Goal: Task Accomplishment & Management: Manage account settings

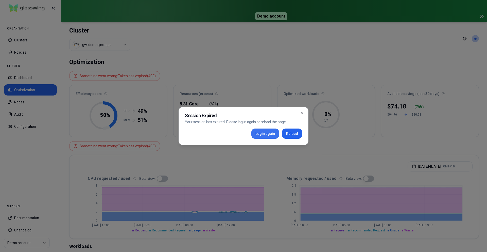
scroll to position [126, 0]
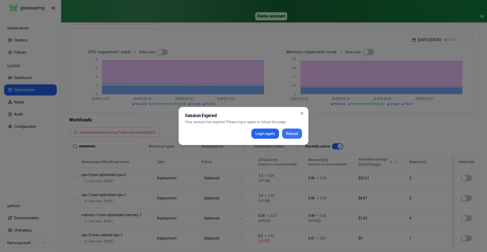
click at [289, 135] on button "Reload" at bounding box center [292, 133] width 20 height 10
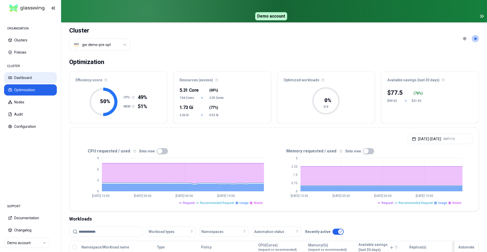
click at [26, 76] on button "Dashboard" at bounding box center [30, 77] width 53 height 11
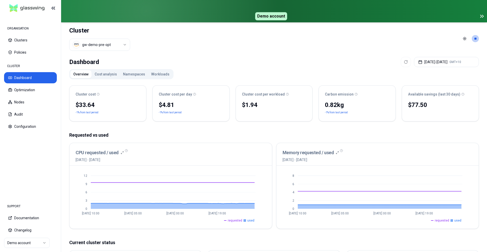
click at [233, 221] on span "requested" at bounding box center [235, 220] width 14 height 4
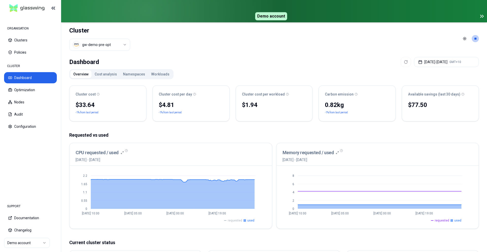
click at [234, 220] on span "requested" at bounding box center [235, 220] width 14 height 4
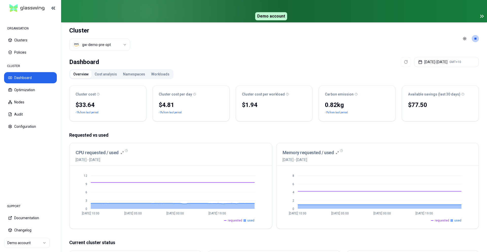
click at [252, 220] on span "used" at bounding box center [250, 220] width 7 height 4
click at [447, 220] on span "requested" at bounding box center [442, 220] width 14 height 4
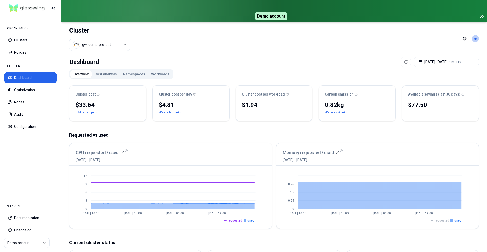
click at [447, 220] on span "requested" at bounding box center [442, 220] width 14 height 4
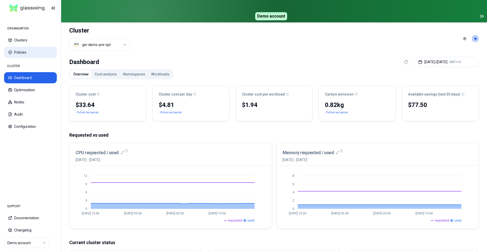
click at [20, 55] on button "Policies" at bounding box center [30, 52] width 53 height 11
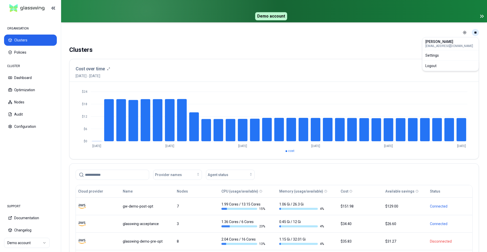
click at [475, 34] on html "ORGANISATION Clusters Policies CLUSTER Dashboard Optimization Nodes Audit Confi…" at bounding box center [243, 126] width 487 height 252
click at [458, 65] on div "Logout" at bounding box center [451, 66] width 54 height 8
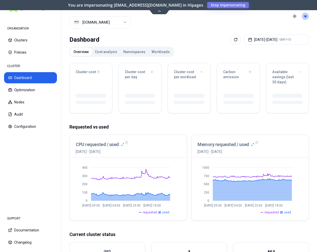
click at [108, 47] on div "Overview Cost analysis Namespaces Workloads" at bounding box center [121, 52] width 104 height 10
click at [109, 49] on button "Cost analysis" at bounding box center [106, 52] width 28 height 8
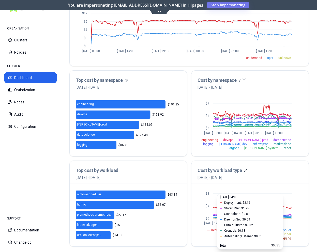
scroll to position [134, 0]
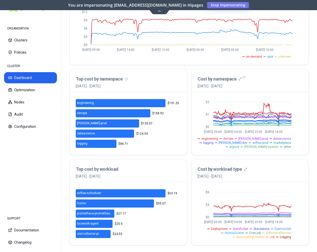
click at [266, 147] on span "[PERSON_NAME]-system" at bounding box center [261, 147] width 34 height 4
click at [266, 145] on span "[PERSON_NAME]-system" at bounding box center [261, 147] width 34 height 4
click at [273, 141] on span "marketplace" at bounding box center [282, 143] width 18 height 4
click at [247, 139] on span "[PERSON_NAME]-prod" at bounding box center [253, 139] width 30 height 4
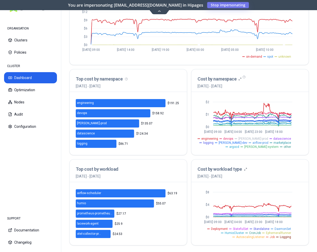
click at [247, 139] on span "[PERSON_NAME]-prod" at bounding box center [253, 139] width 30 height 4
click at [252, 142] on span "airflow-prod" at bounding box center [260, 143] width 16 height 4
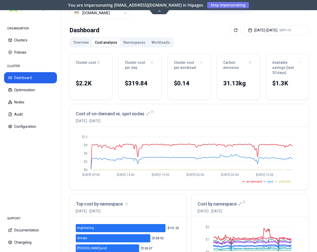
scroll to position [0, 0]
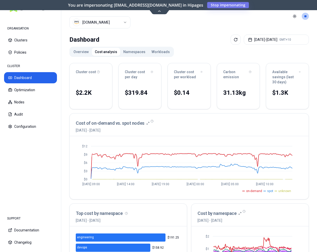
click at [131, 49] on button "Namespaces" at bounding box center [134, 52] width 28 height 8
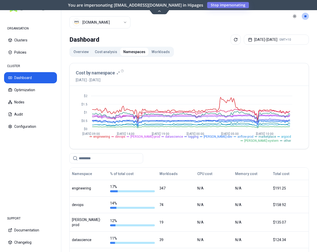
click at [188, 137] on span "logging" at bounding box center [193, 137] width 10 height 4
click at [165, 137] on span "datascience" at bounding box center [174, 137] width 18 height 4
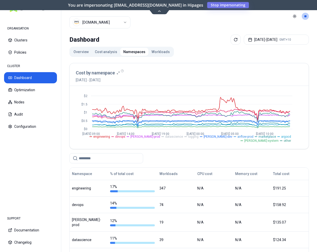
click at [188, 139] on span "logging" at bounding box center [193, 137] width 10 height 4
click at [165, 138] on ul "engineering devops [PERSON_NAME]-prod datascience logging [PERSON_NAME]-dev air…" at bounding box center [184, 137] width 216 height 10
click at [165, 138] on span "datascience" at bounding box center [174, 137] width 18 height 4
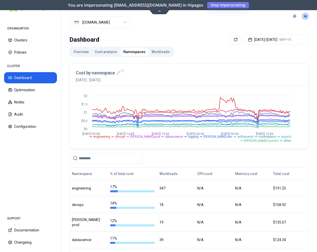
click at [154, 50] on button "Workloads" at bounding box center [160, 52] width 24 height 8
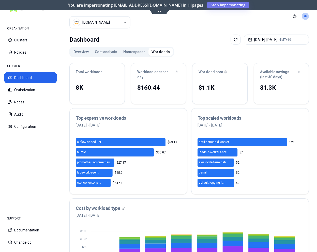
click at [130, 53] on button "Namespaces" at bounding box center [134, 52] width 28 height 8
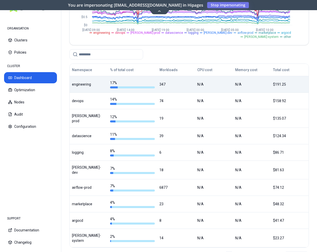
scroll to position [91, 0]
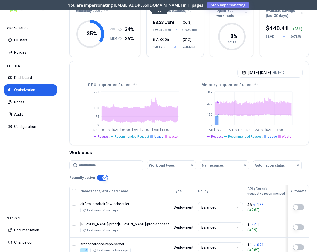
scroll to position [41, 0]
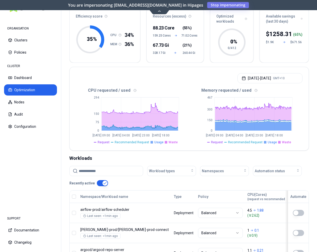
click at [242, 140] on span "Recommended Request" at bounding box center [245, 142] width 35 height 4
click at [274, 140] on span "Usage" at bounding box center [271, 142] width 9 height 4
click at [223, 140] on span "Request" at bounding box center [217, 142] width 12 height 4
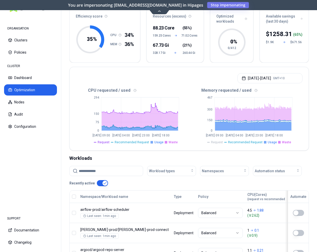
click at [223, 140] on span "Request" at bounding box center [217, 142] width 12 height 4
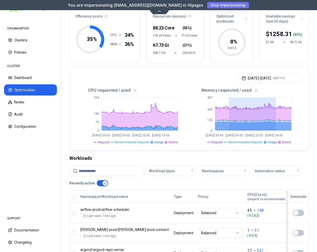
drag, startPoint x: 228, startPoint y: 119, endPoint x: 284, endPoint y: 129, distance: 56.8
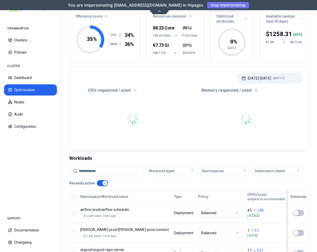
click at [275, 78] on button "[DATE] - [DATE] GMT+10" at bounding box center [269, 78] width 65 height 10
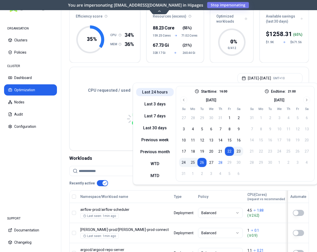
click at [159, 93] on button "Last 24 hours" at bounding box center [155, 92] width 38 height 8
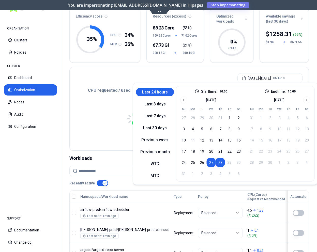
click at [180, 75] on div "[DATE] - [DATE] GMT+10" at bounding box center [189, 76] width 239 height 19
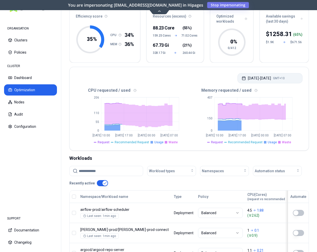
click at [276, 76] on button "[DATE] - [DATE] GMT+10" at bounding box center [269, 78] width 65 height 10
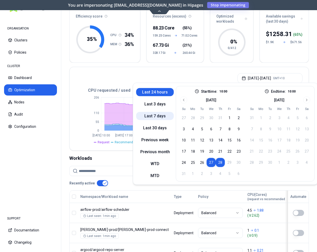
click at [156, 114] on button "Last 7 days" at bounding box center [155, 116] width 38 height 8
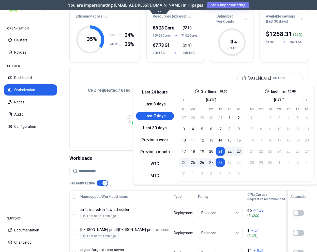
click at [173, 75] on div "[DATE] - [DATE] GMT+10" at bounding box center [189, 76] width 239 height 19
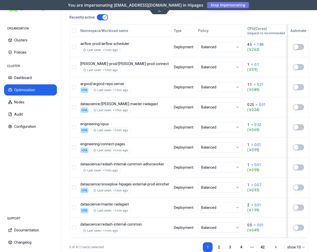
scroll to position [206, 0]
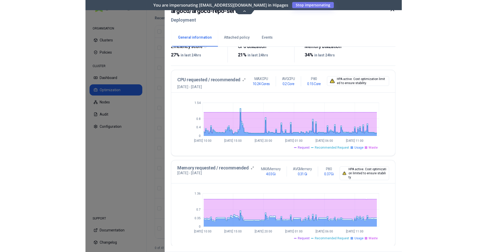
scroll to position [85, 0]
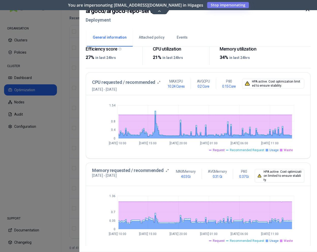
click at [233, 176] on div "P80 0.37 Gi" at bounding box center [244, 174] width 22 height 10
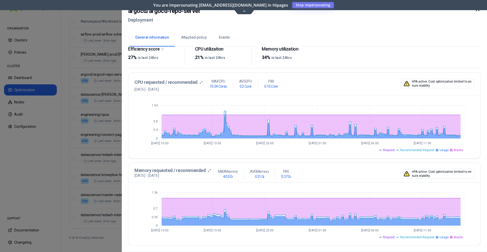
scroll to position [85, 0]
click at [416, 151] on span "Recommended Request" at bounding box center [417, 150] width 35 height 4
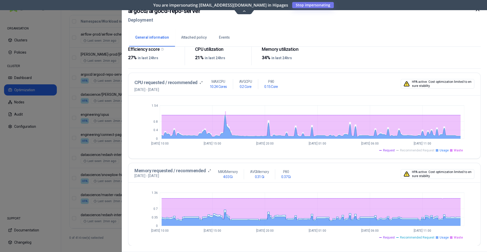
click at [393, 150] on span "Request" at bounding box center [389, 150] width 12 height 4
click at [447, 150] on span "Usage" at bounding box center [444, 150] width 9 height 4
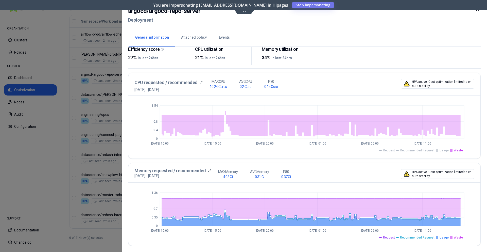
click at [458, 151] on span "Waste" at bounding box center [458, 150] width 9 height 4
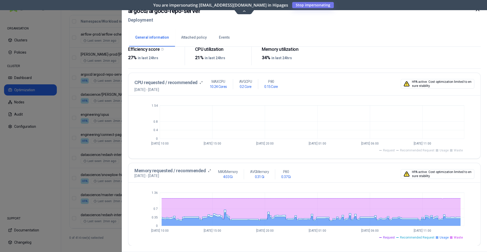
click at [458, 151] on span "Waste" at bounding box center [458, 150] width 9 height 4
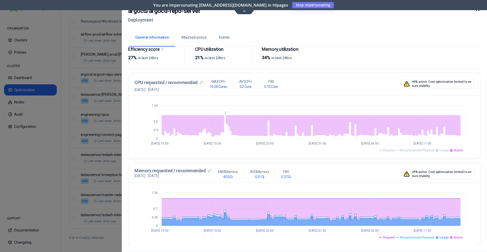
click at [427, 152] on span "Recommended Request" at bounding box center [417, 150] width 35 height 4
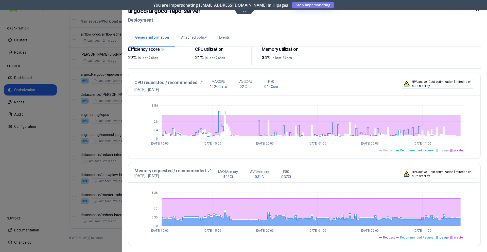
click at [395, 148] on span "Request" at bounding box center [389, 150] width 12 height 4
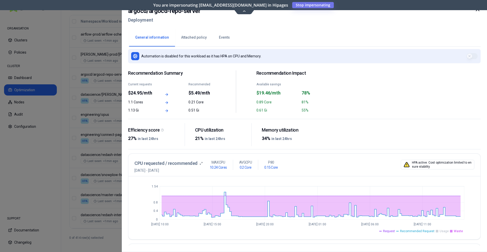
scroll to position [0, 0]
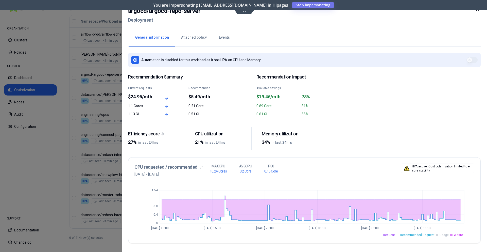
click at [200, 34] on button "Attached policy" at bounding box center [194, 38] width 38 height 18
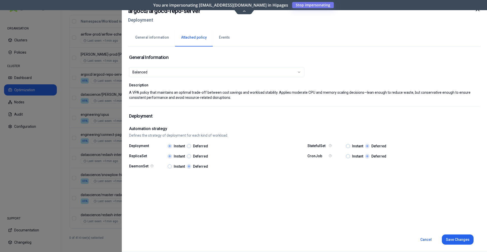
click at [103, 76] on div at bounding box center [243, 126] width 487 height 252
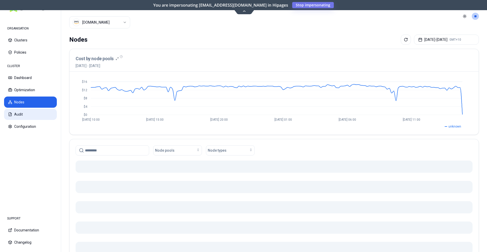
click at [35, 112] on button "Audit" at bounding box center [30, 114] width 53 height 11
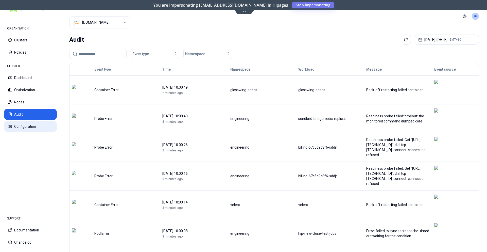
click at [26, 127] on button "Configuration" at bounding box center [30, 126] width 53 height 11
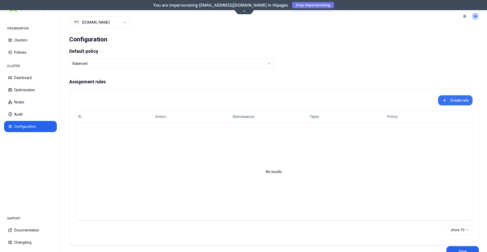
click at [457, 96] on button "Create rule" at bounding box center [455, 100] width 35 height 10
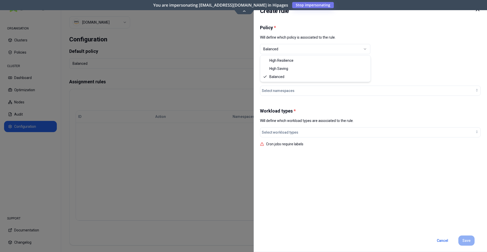
click at [317, 47] on div "Balanced" at bounding box center [313, 48] width 100 height 5
click at [434, 45] on div "Policy * Will define which policy is associated to the rule. Balanced" at bounding box center [370, 39] width 221 height 29
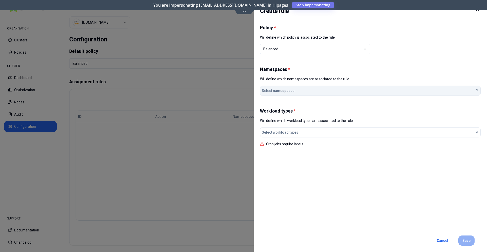
click at [351, 93] on button "Select namespaces" at bounding box center [370, 91] width 221 height 10
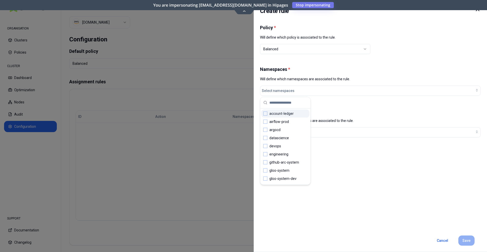
click at [343, 109] on h1 "Workload types *" at bounding box center [370, 111] width 221 height 6
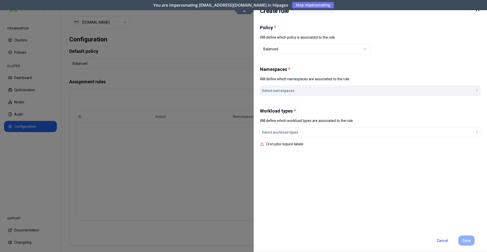
click at [329, 93] on button "Select namespaces" at bounding box center [370, 91] width 221 height 10
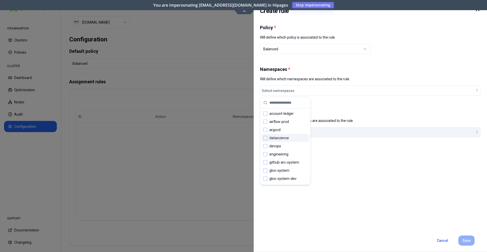
click at [335, 137] on button "Select workload types" at bounding box center [370, 132] width 221 height 10
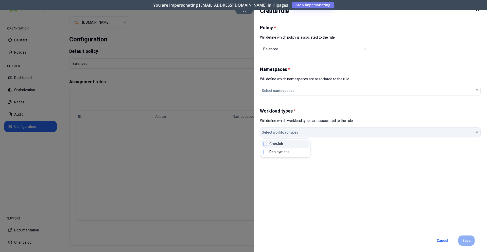
click at [335, 137] on button "Select workload types" at bounding box center [370, 132] width 221 height 10
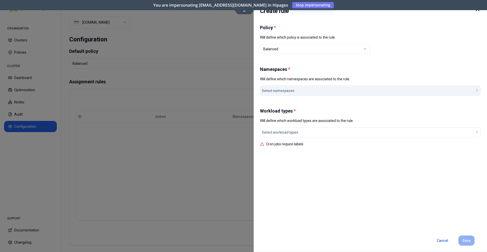
click at [352, 94] on button "Select namespaces" at bounding box center [370, 91] width 221 height 10
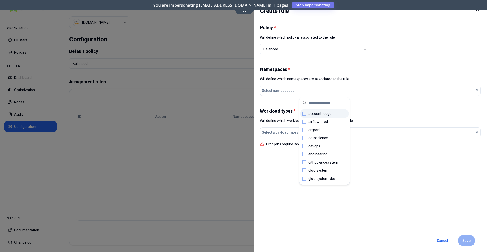
click at [165, 128] on div at bounding box center [243, 126] width 487 height 252
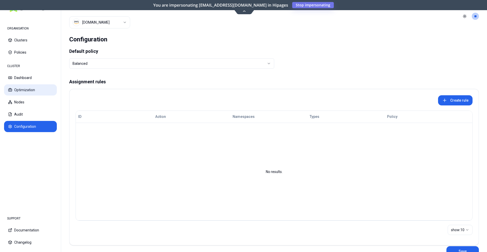
click at [30, 90] on button "Optimization" at bounding box center [30, 89] width 53 height 11
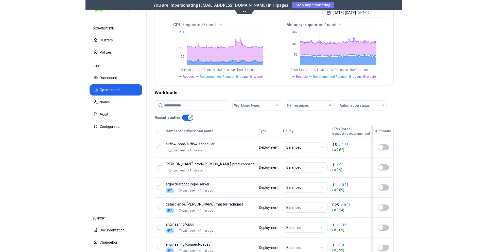
scroll to position [145, 0]
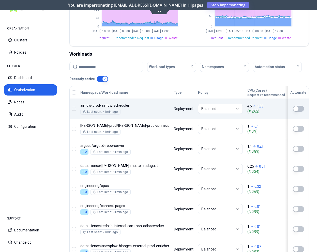
click at [265, 114] on body "ORGANISATION Clusters Policies CLUSTER Dashboard Optimization Nodes Audit Confi…" at bounding box center [158, 126] width 317 height 252
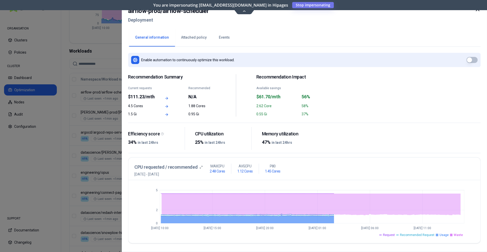
scroll to position [142, 0]
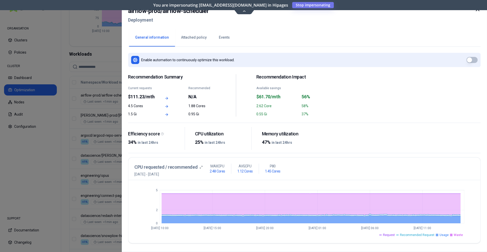
click at [200, 167] on icon at bounding box center [201, 166] width 3 height 3
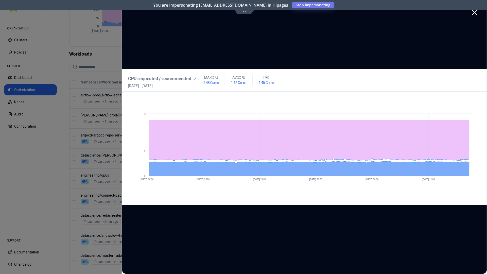
click at [316, 13] on icon at bounding box center [475, 12] width 8 height 8
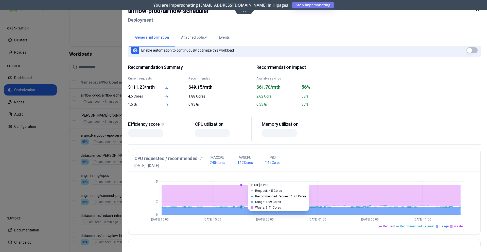
scroll to position [0, 0]
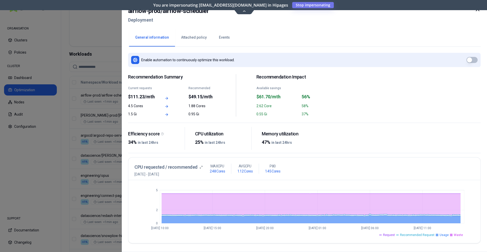
click at [313, 6] on div "airflow-prod / airflow-scheduler Deployment" at bounding box center [304, 16] width 353 height 21
click at [311, 6] on div "airflow-prod / airflow-scheduler Deployment General information Attached policy…" at bounding box center [305, 126] width 366 height 252
click at [316, 7] on div "airflow-prod / airflow-scheduler Deployment" at bounding box center [304, 16] width 353 height 21
